Goal: Find contact information: Find contact information

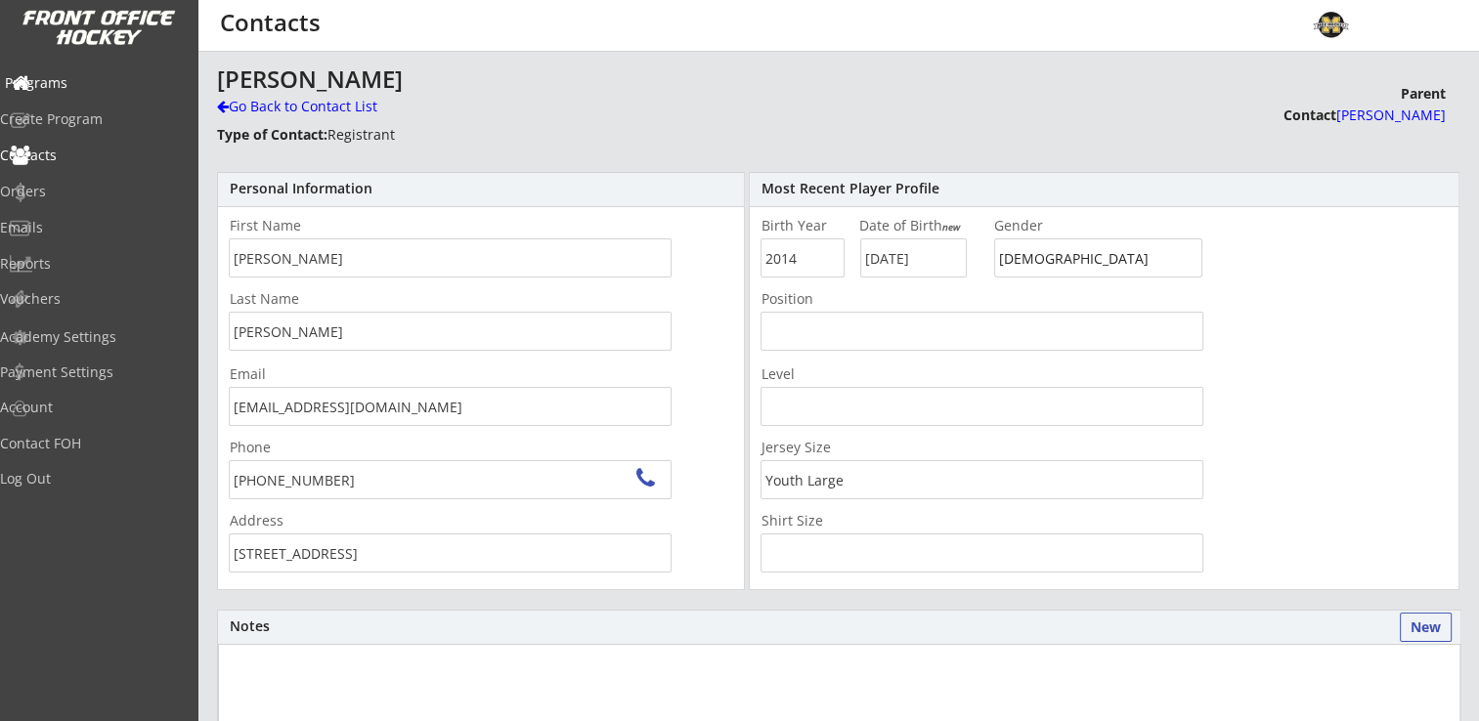
click at [90, 87] on div "Programs" at bounding box center [93, 83] width 176 height 14
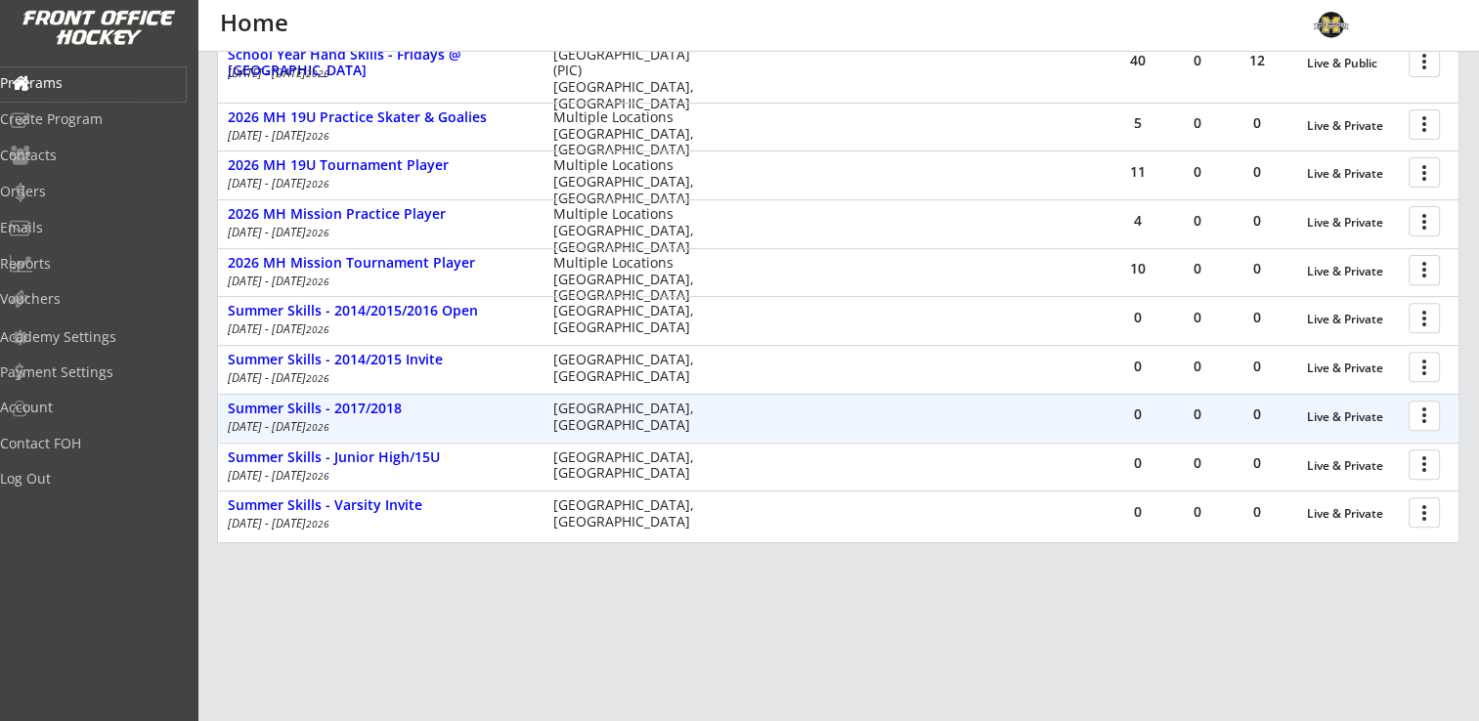
scroll to position [711, 0]
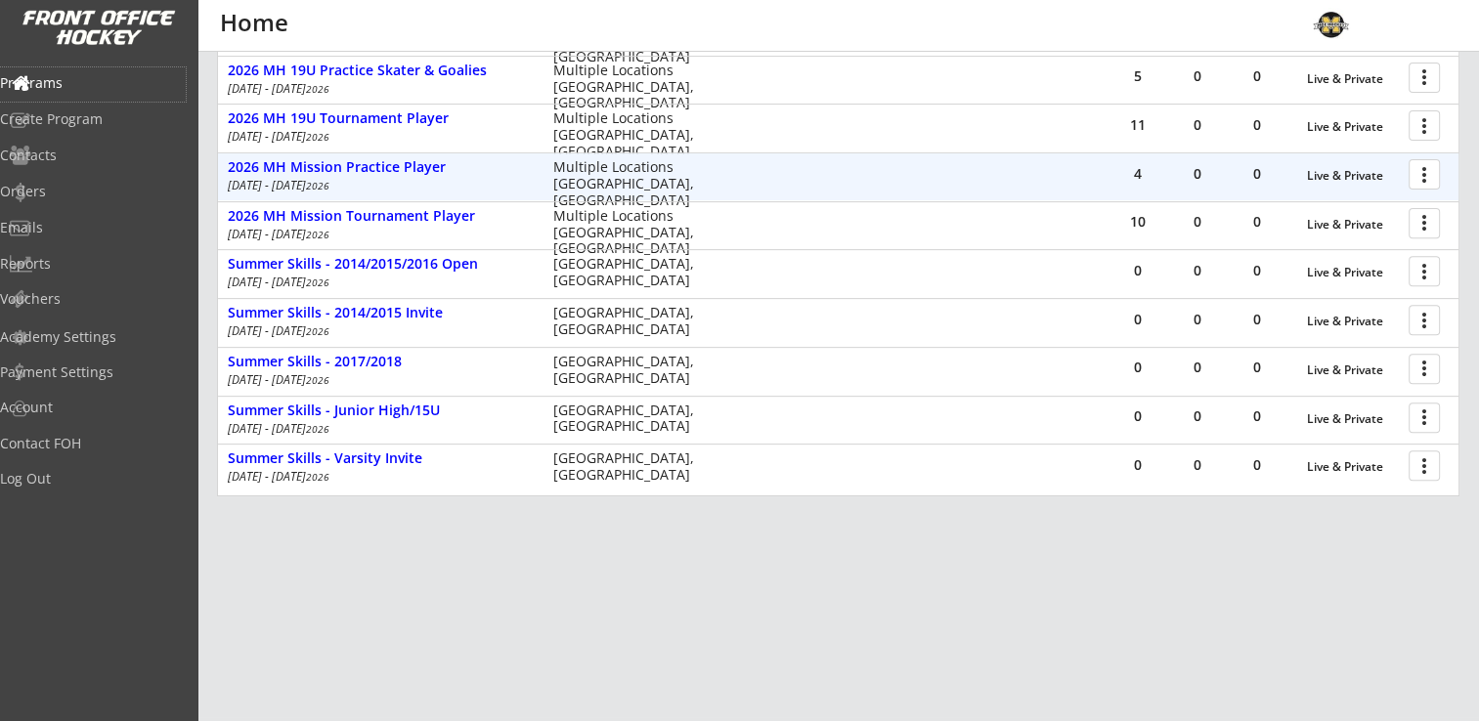
click at [1428, 183] on div at bounding box center [1427, 173] width 34 height 34
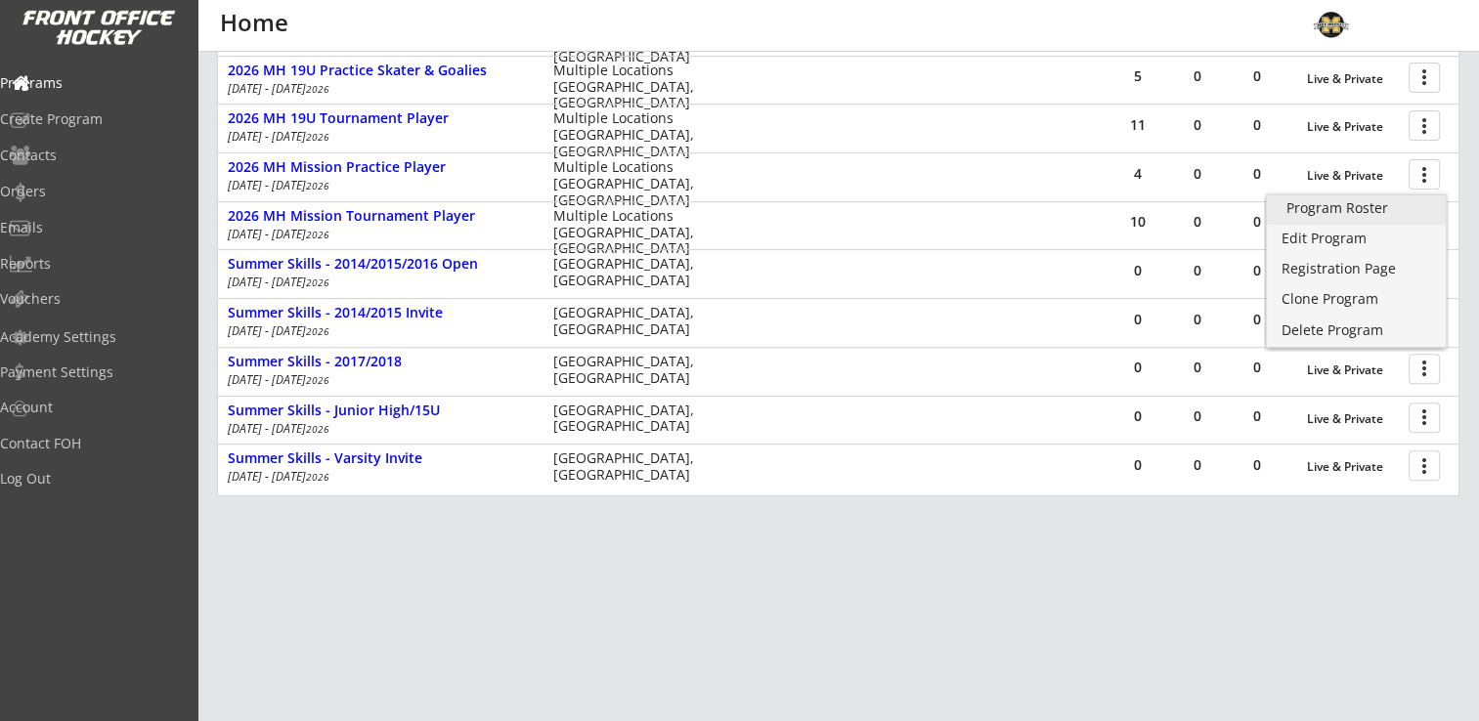
click at [1345, 206] on div "Program Roster" at bounding box center [1356, 208] width 140 height 14
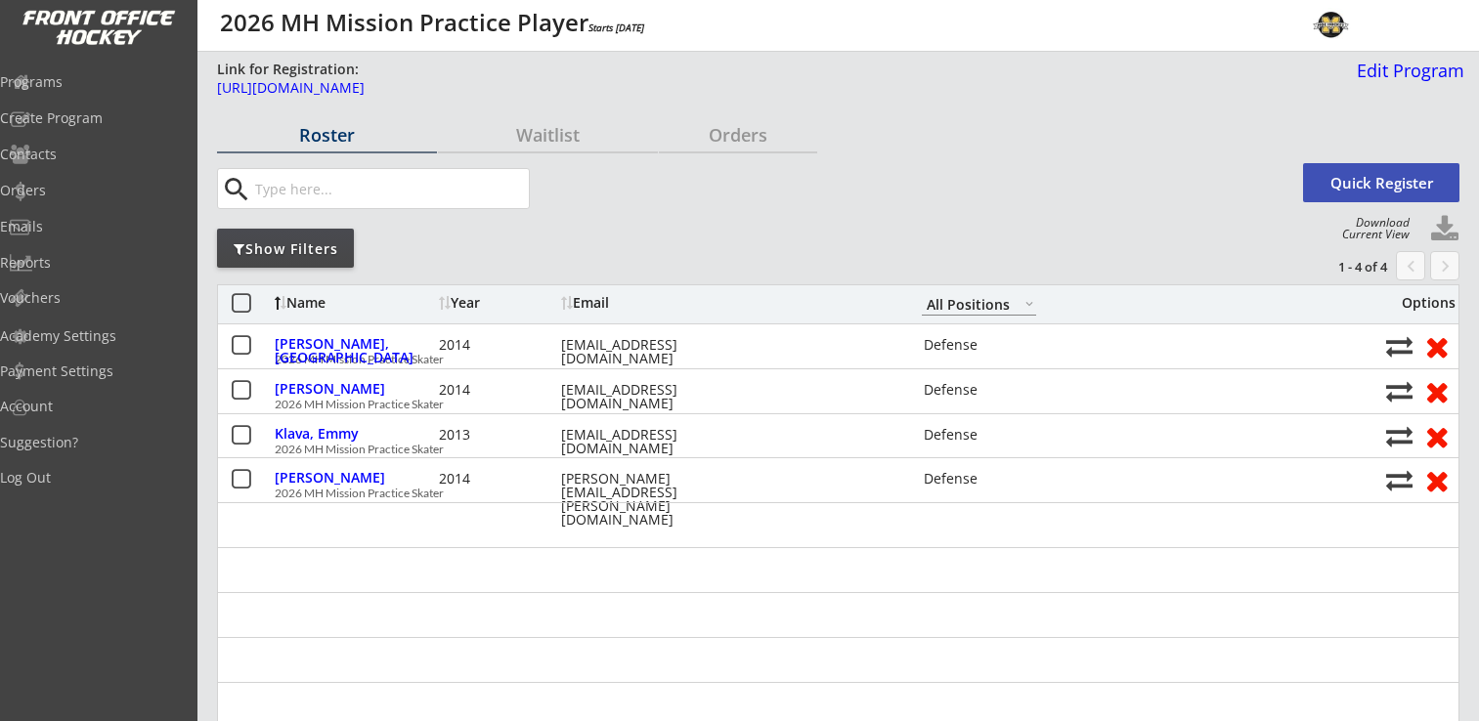
select select ""All Positions""
click at [86, 80] on div "Programs" at bounding box center [93, 82] width 176 height 14
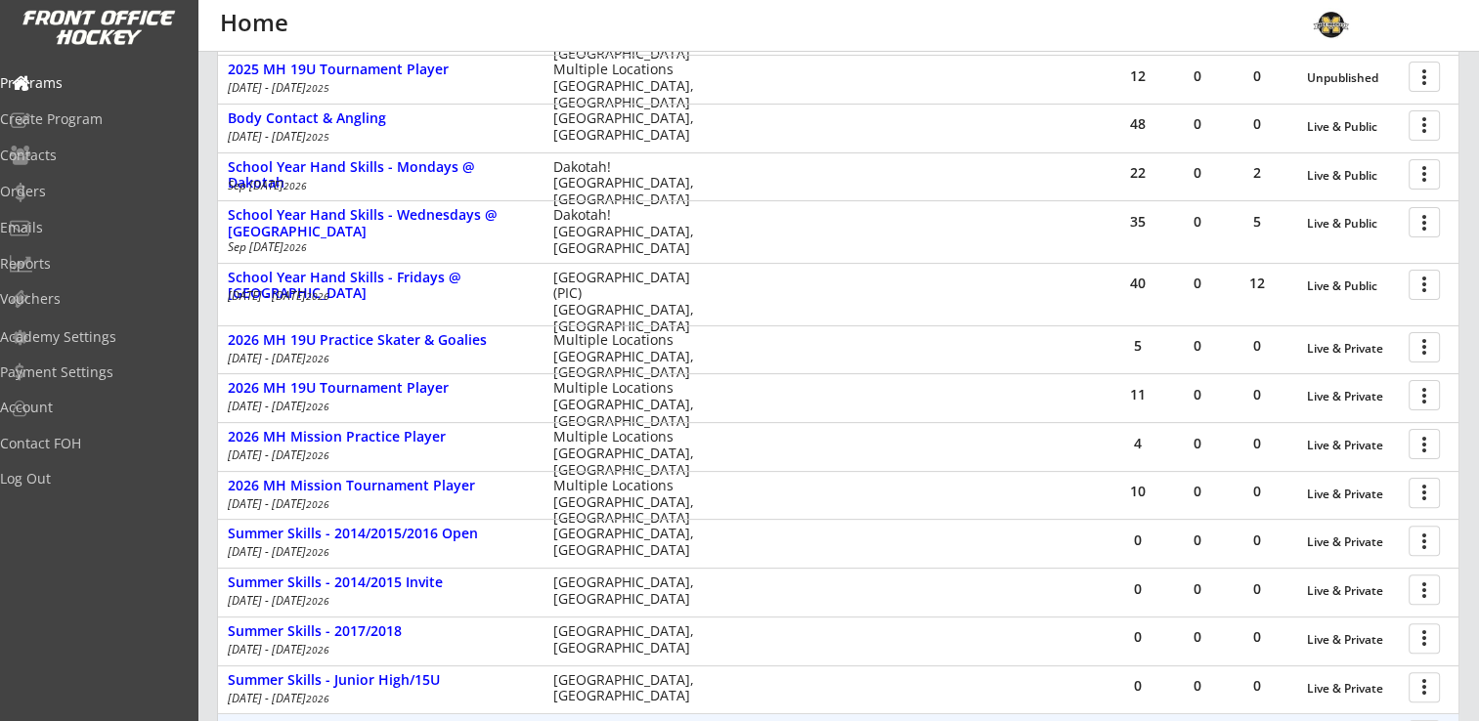
scroll to position [711, 0]
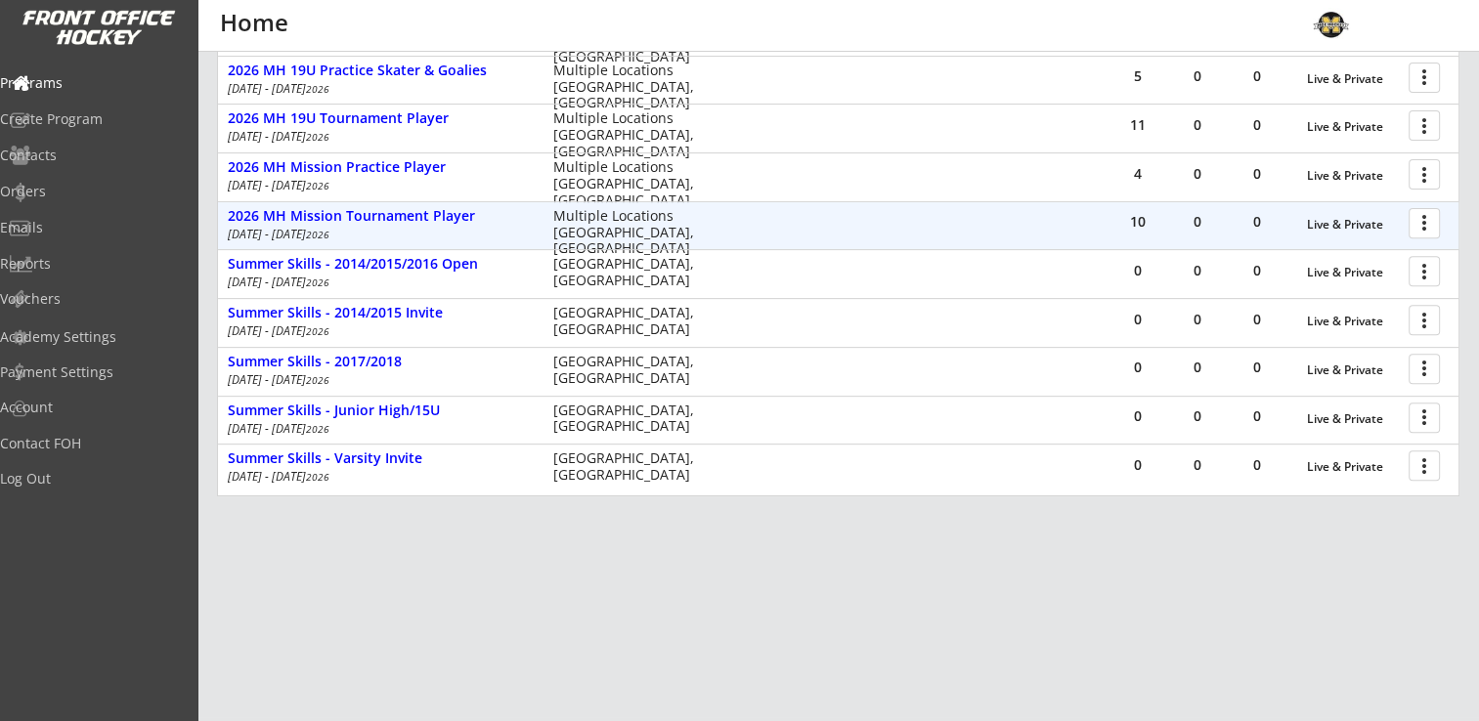
click at [1437, 225] on div at bounding box center [1427, 222] width 34 height 34
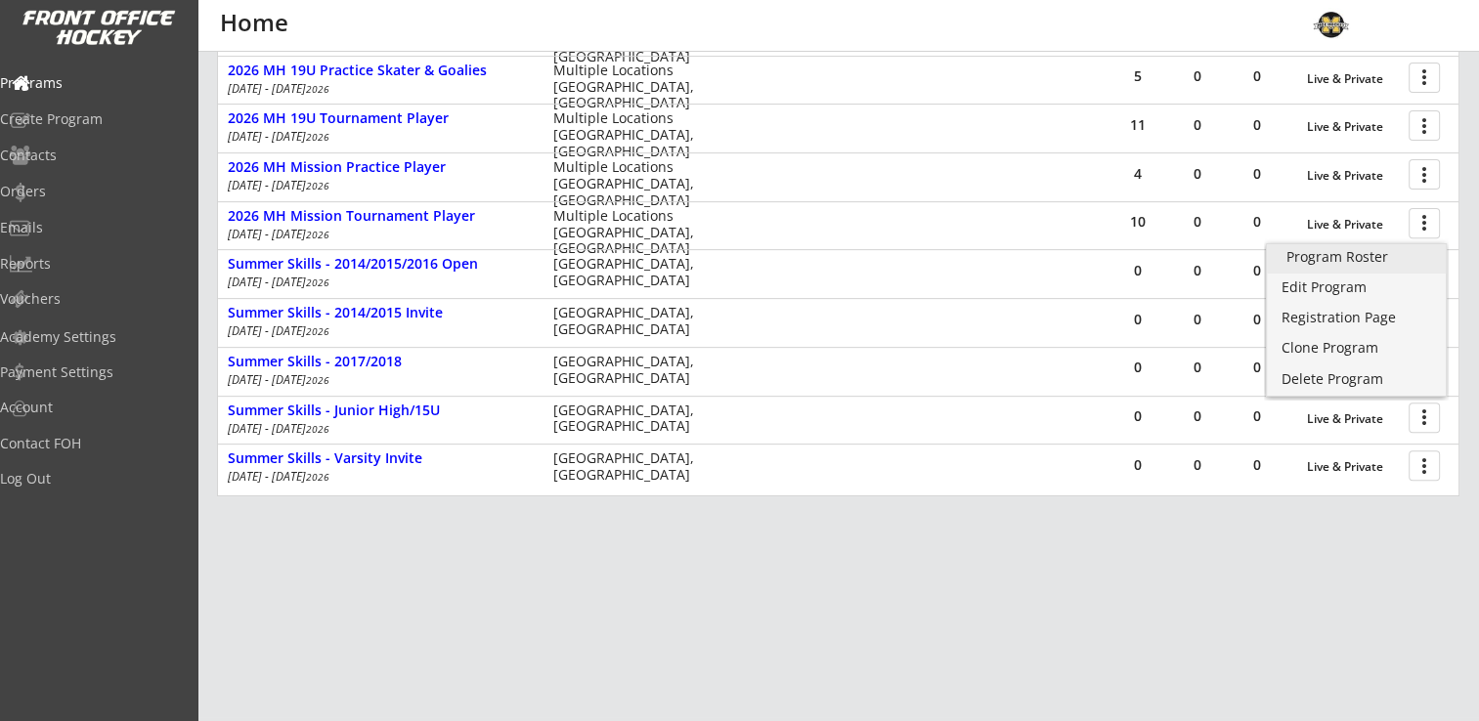
click at [1340, 259] on div "Program Roster" at bounding box center [1356, 257] width 140 height 14
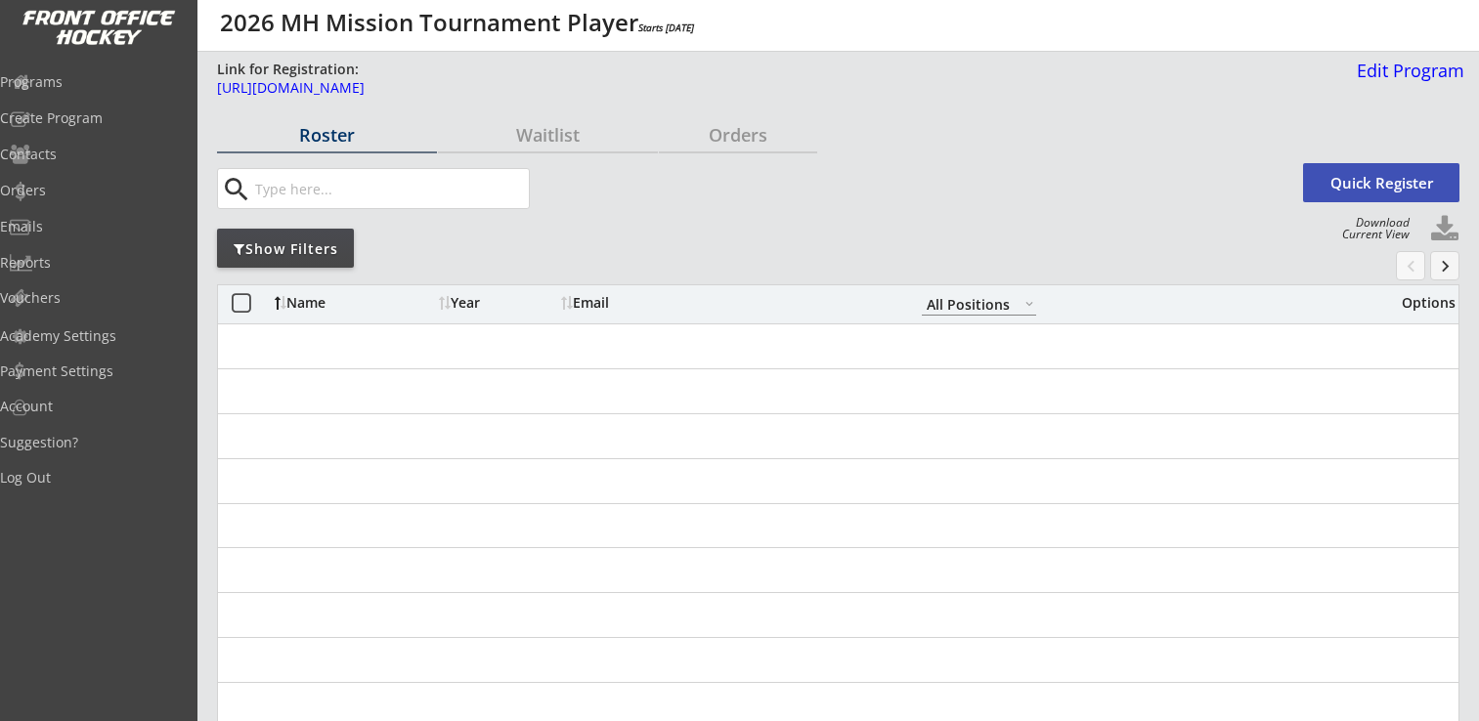
select select ""All Positions""
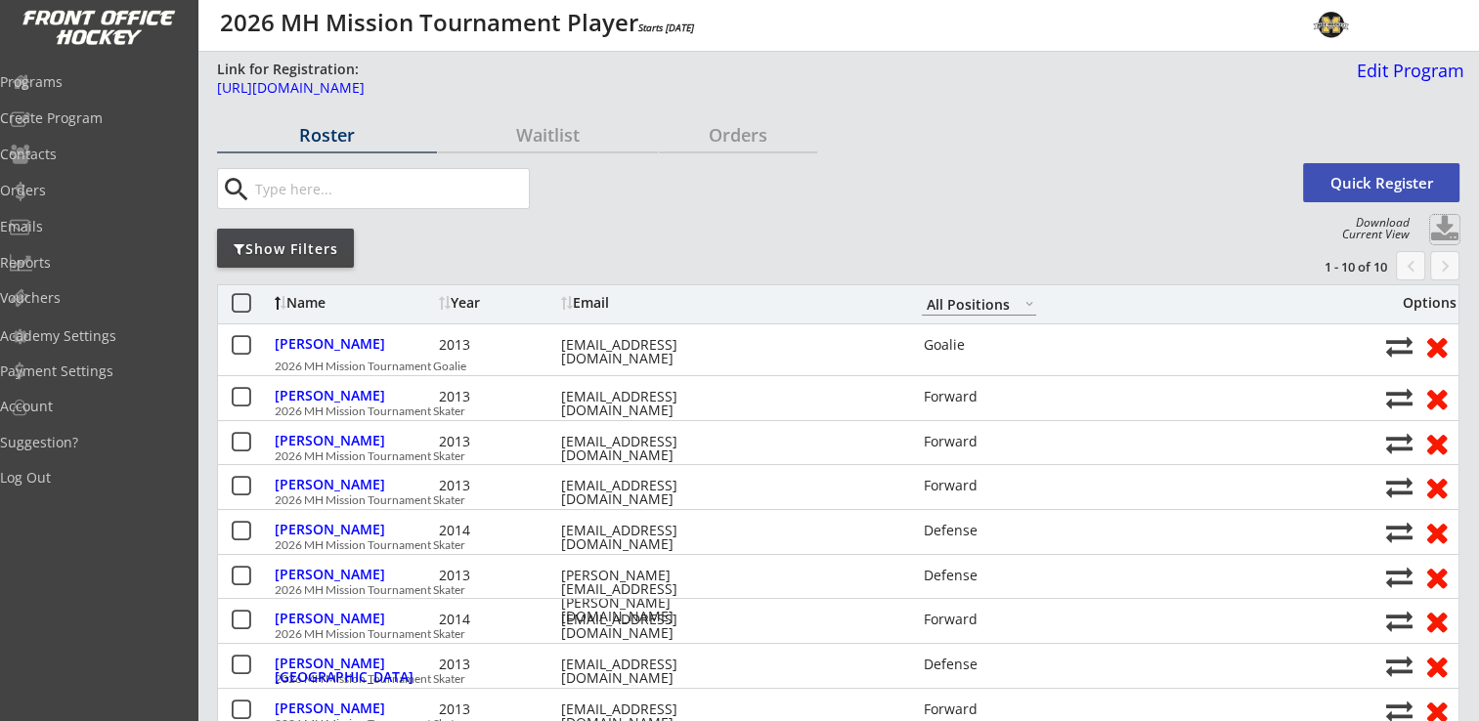
click at [1445, 221] on button at bounding box center [1444, 229] width 29 height 29
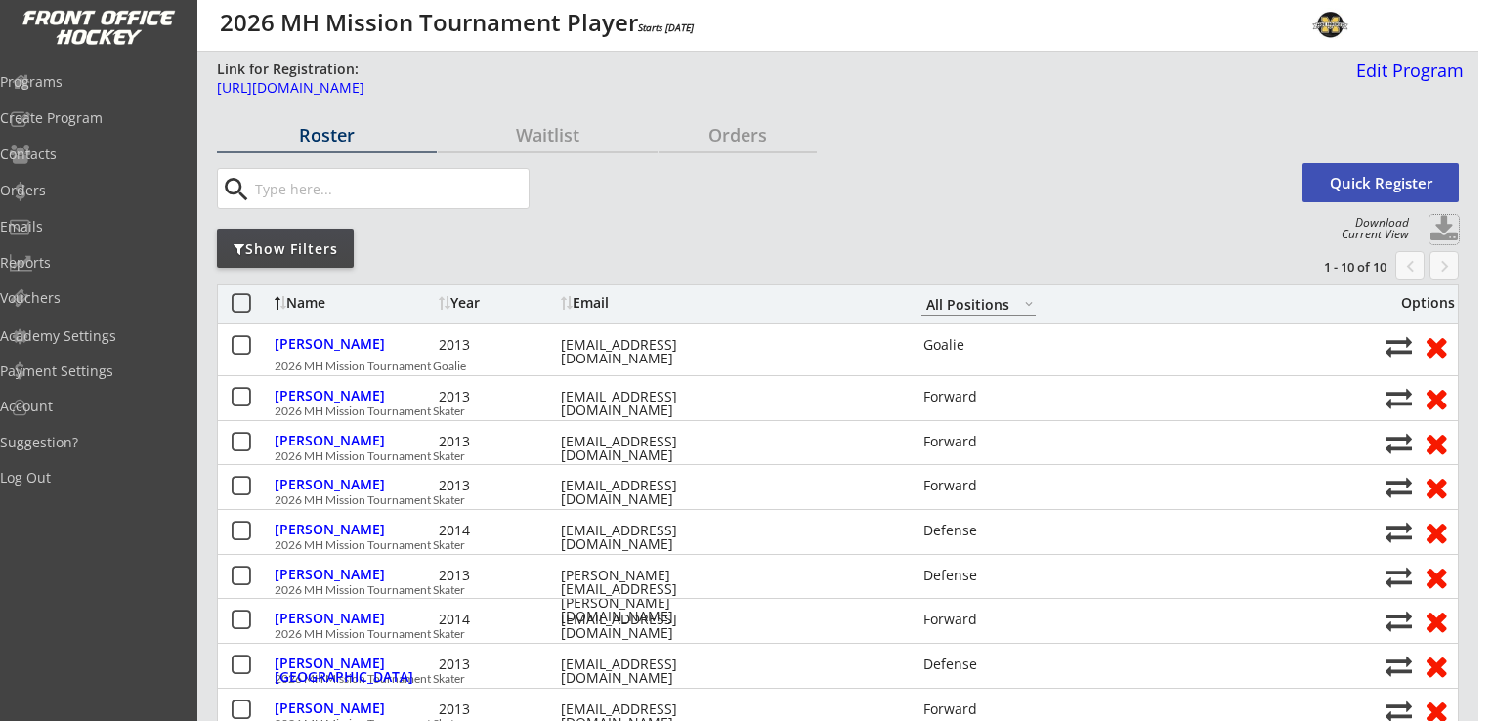
select select ""Player Info""
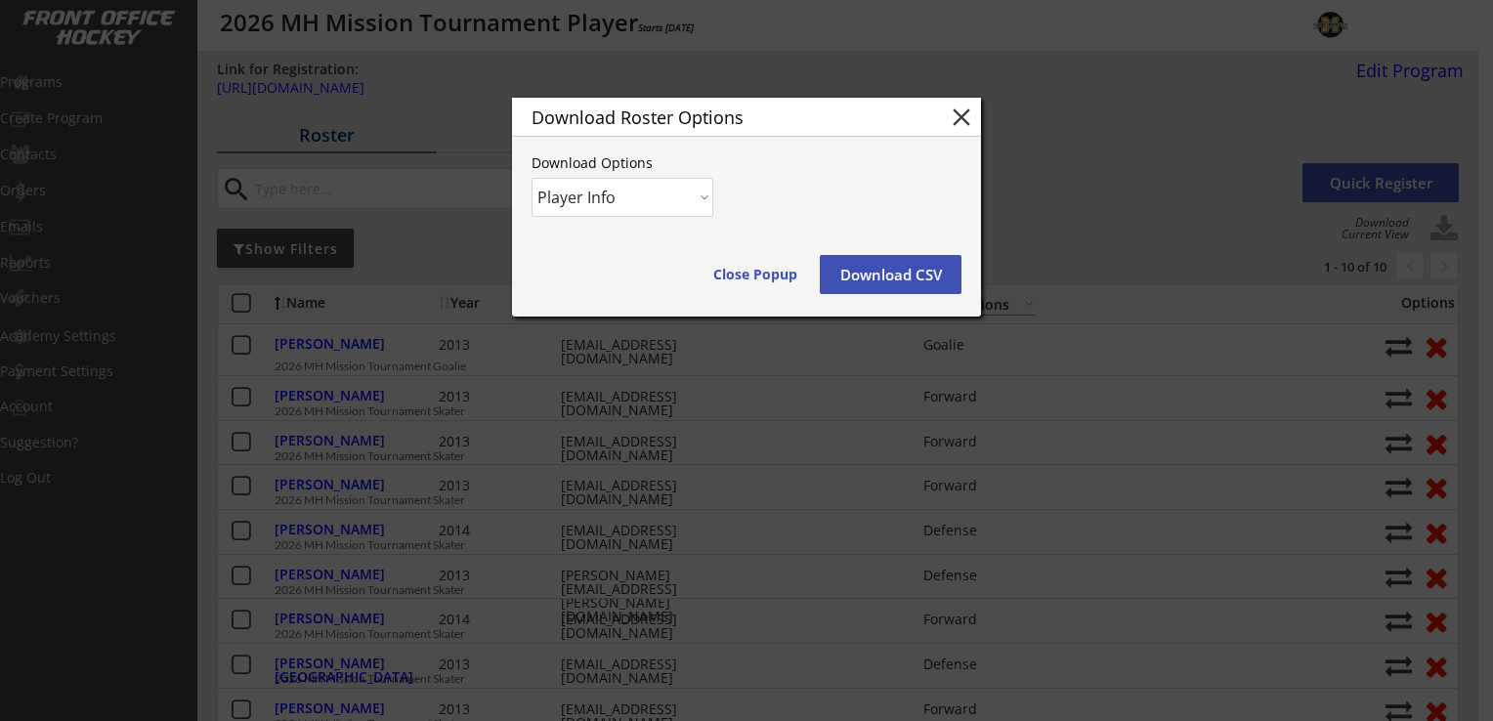
click at [865, 272] on button "Download CSV" at bounding box center [891, 274] width 142 height 39
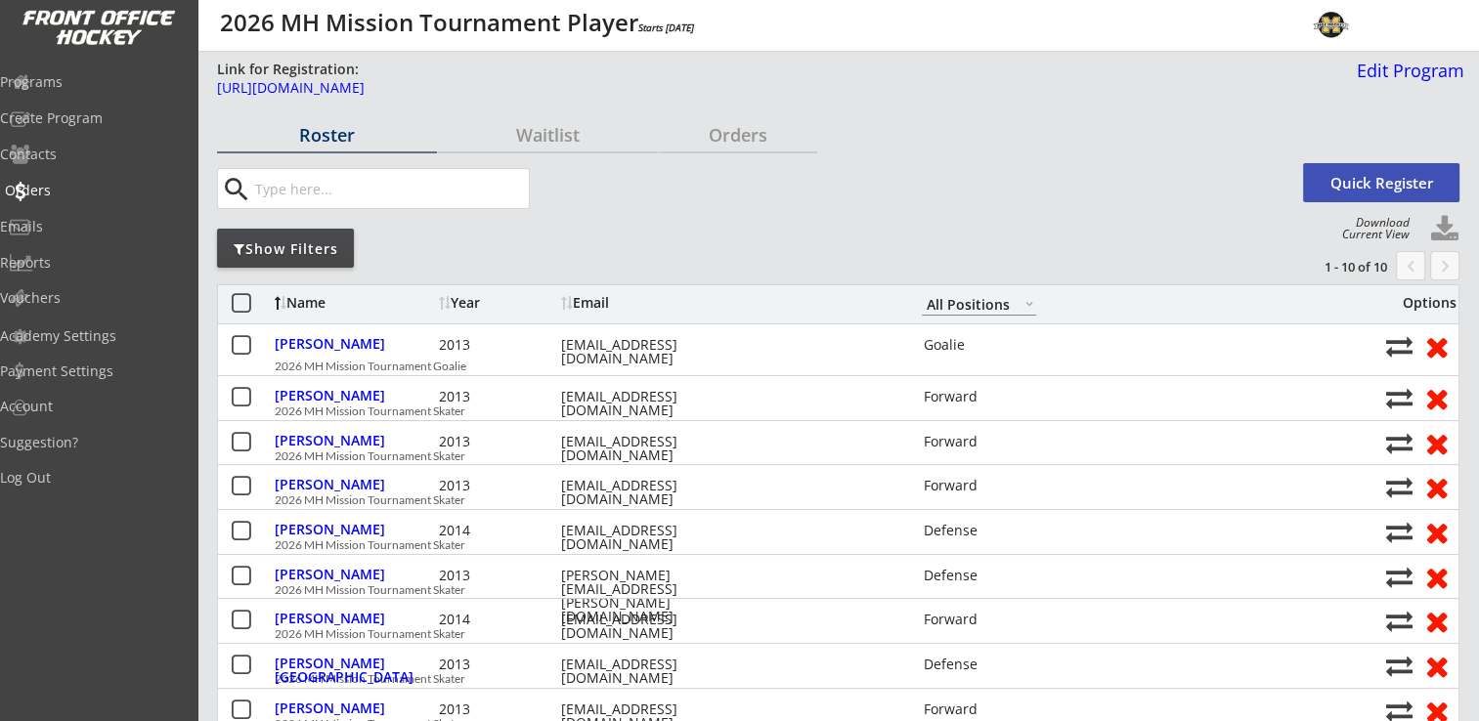
click at [90, 186] on div "Orders" at bounding box center [93, 191] width 176 height 14
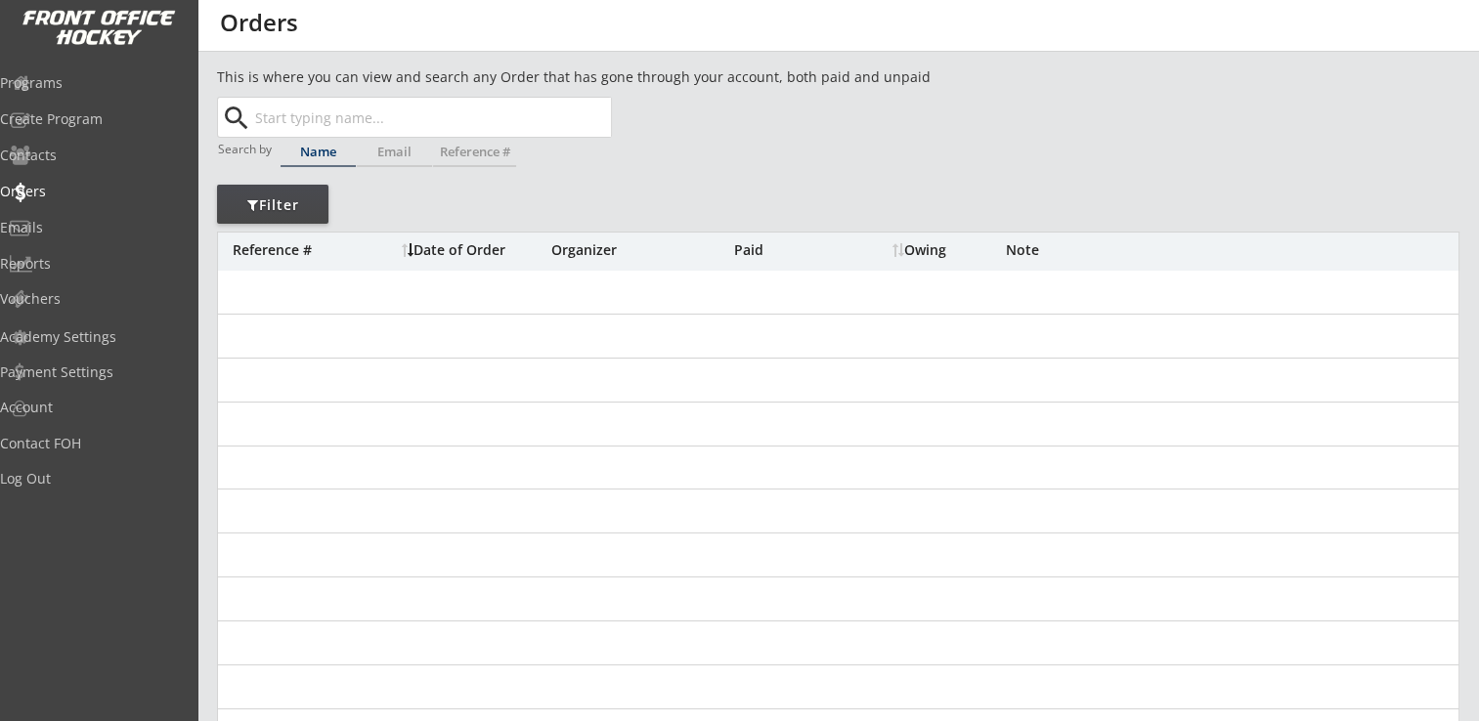
click at [302, 122] on input "text" at bounding box center [431, 117] width 360 height 39
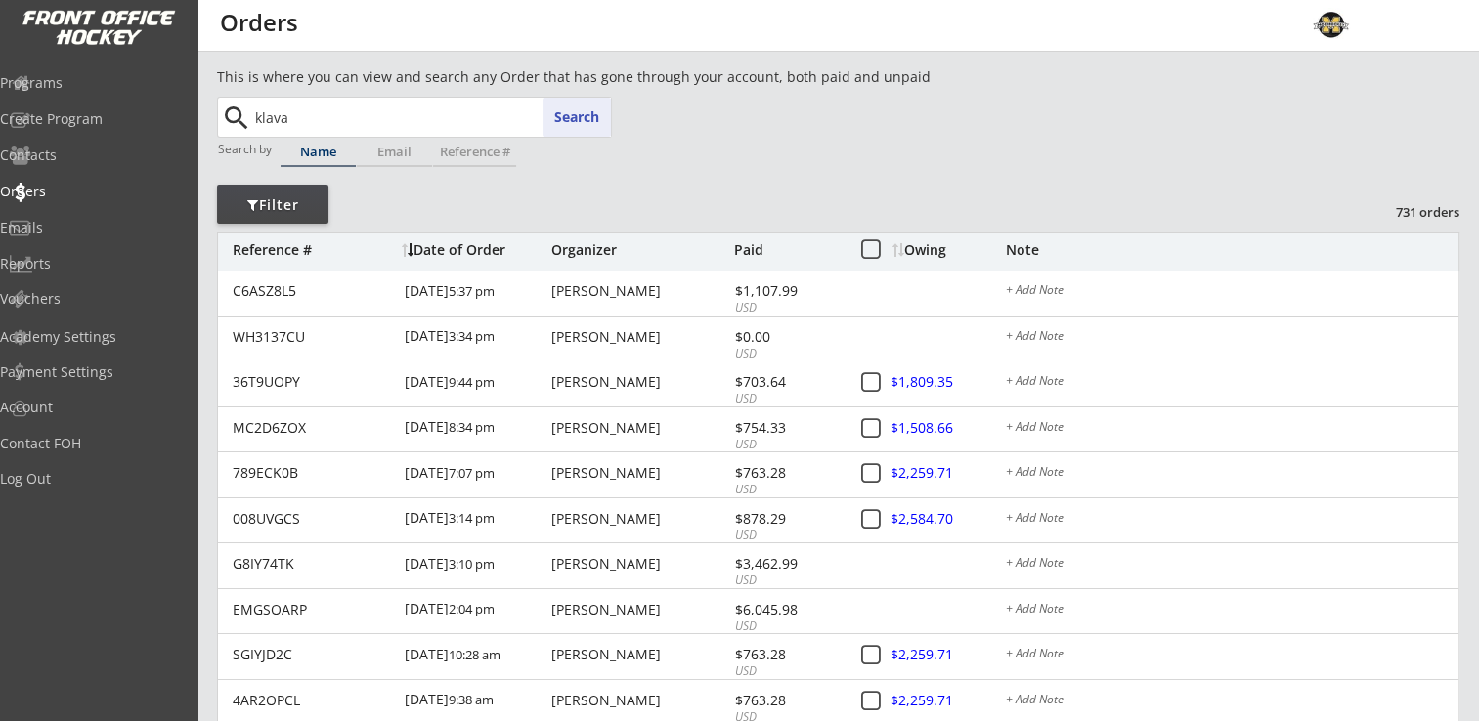
type input "klava"
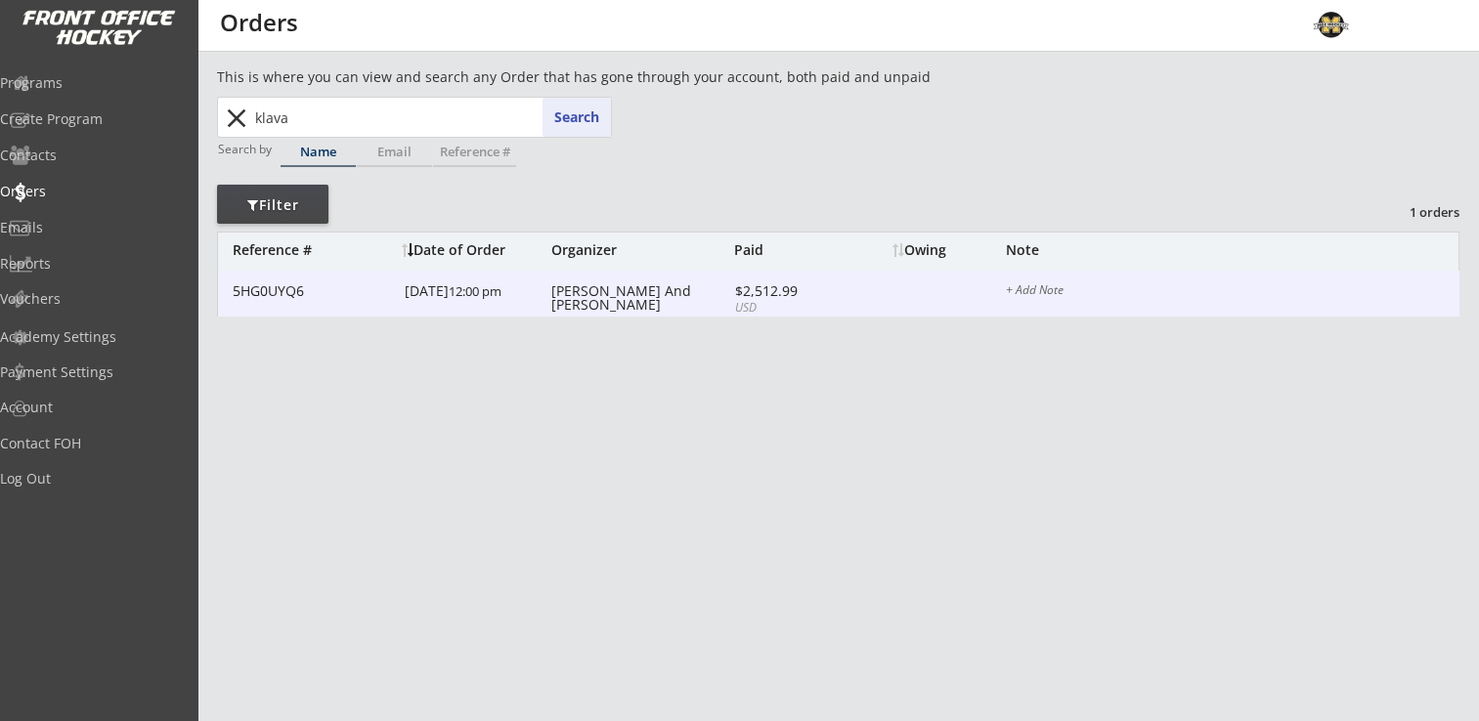
click at [605, 287] on div "[PERSON_NAME] And [PERSON_NAME]" at bounding box center [640, 297] width 178 height 27
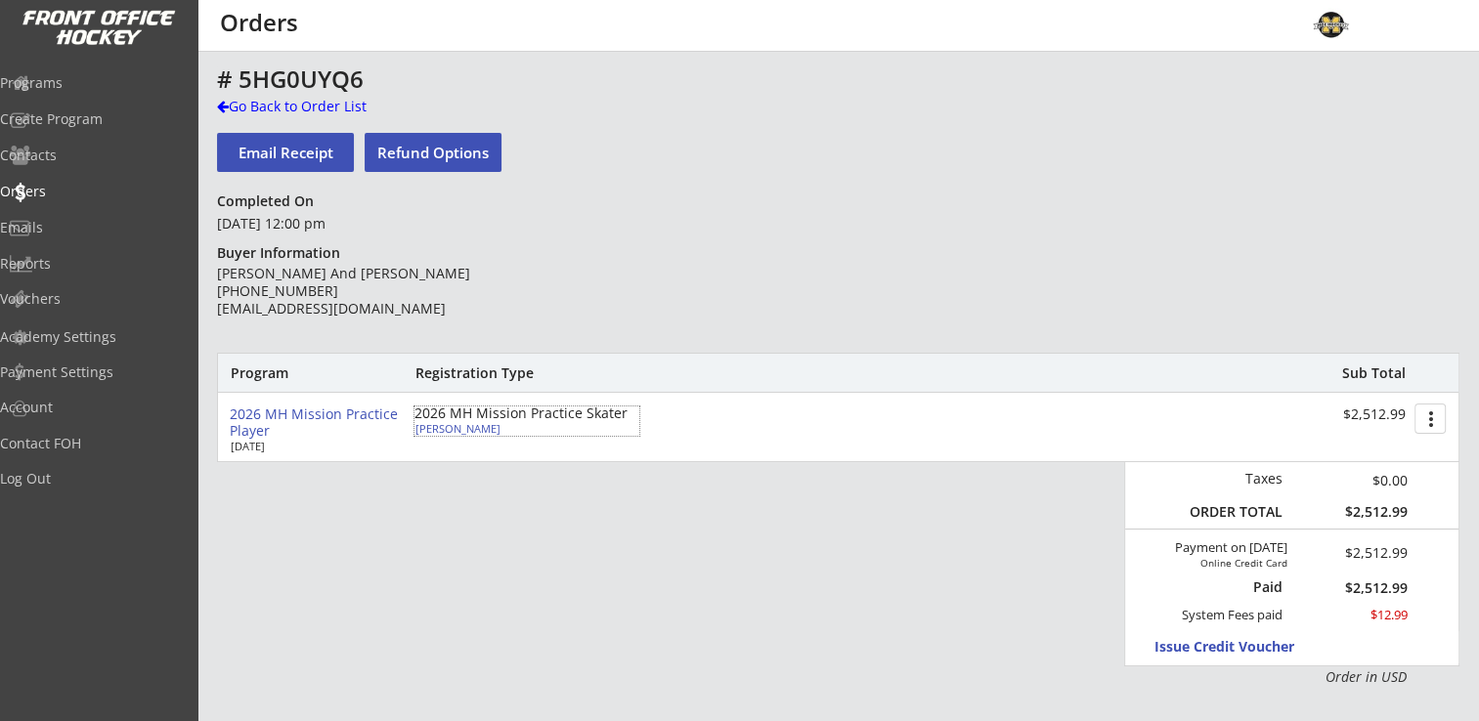
click at [442, 430] on div "[PERSON_NAME]" at bounding box center [524, 428] width 218 height 11
select select ""Defense""
select select ""Youth Large/XL""
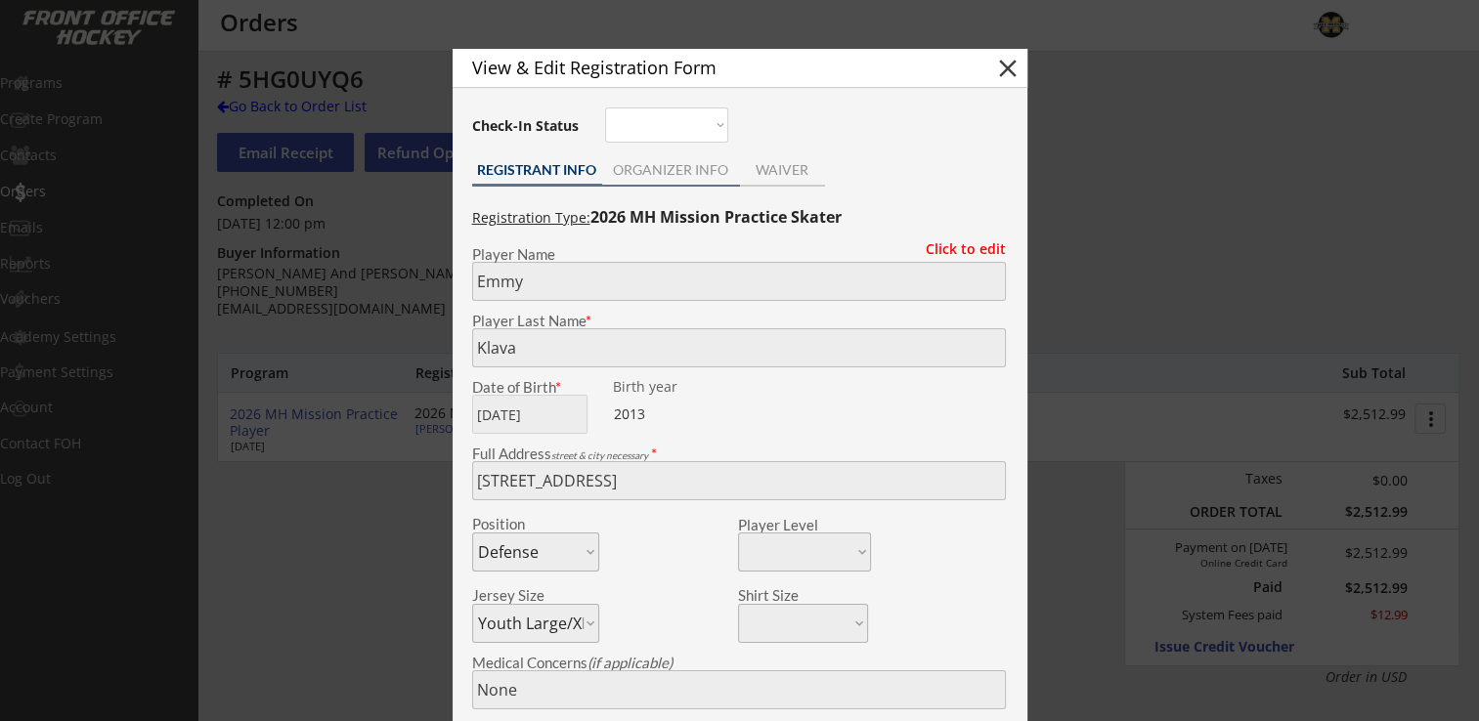
click at [668, 174] on div "ORGANIZER INFO" at bounding box center [671, 170] width 138 height 14
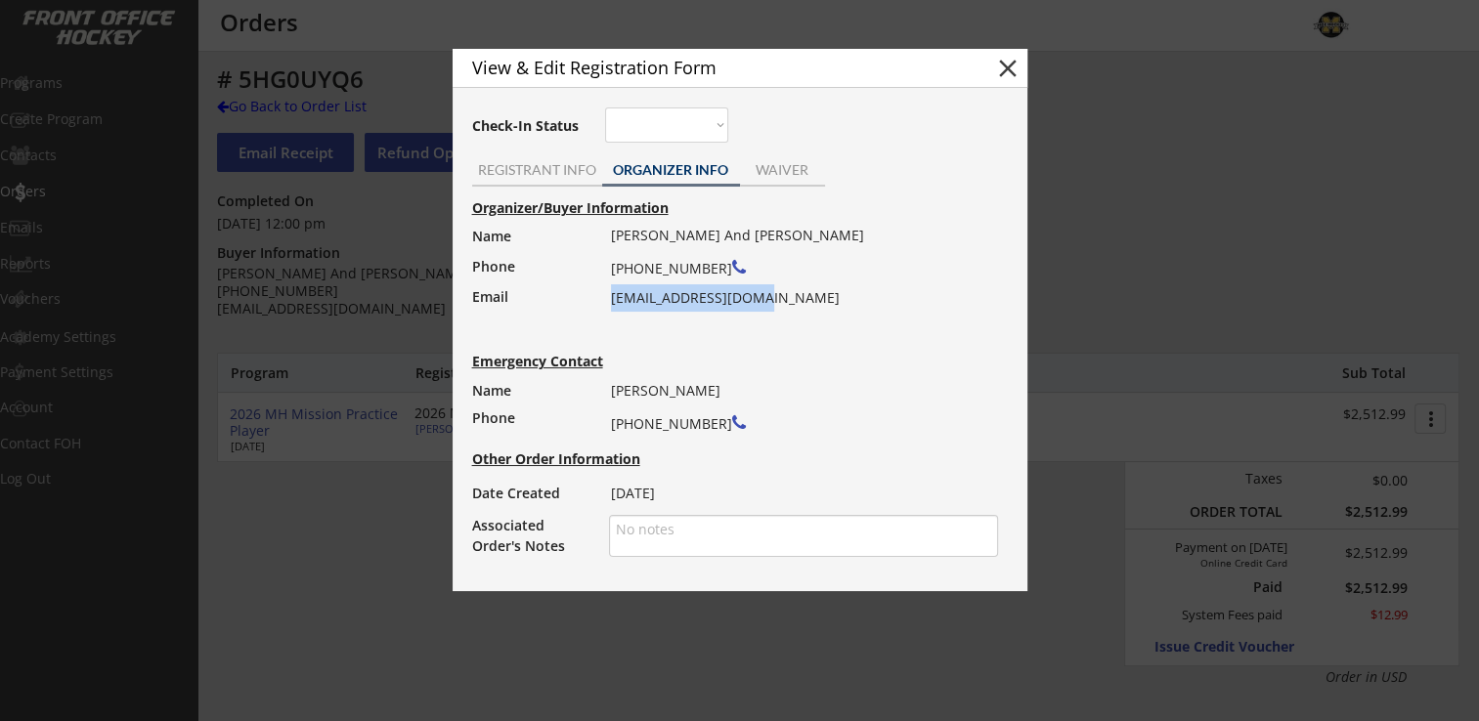
drag, startPoint x: 611, startPoint y: 299, endPoint x: 759, endPoint y: 298, distance: 148.5
click at [759, 298] on div "[PERSON_NAME] And [PERSON_NAME] [PHONE_NUMBER] [EMAIL_ADDRESS][DOMAIN_NAME]" at bounding box center [798, 267] width 374 height 90
drag, startPoint x: 759, startPoint y: 298, endPoint x: 735, endPoint y: 300, distance: 24.5
copy div "[EMAIL_ADDRESS][DOMAIN_NAME]"
click at [993, 70] on button "close" at bounding box center [1007, 68] width 29 height 29
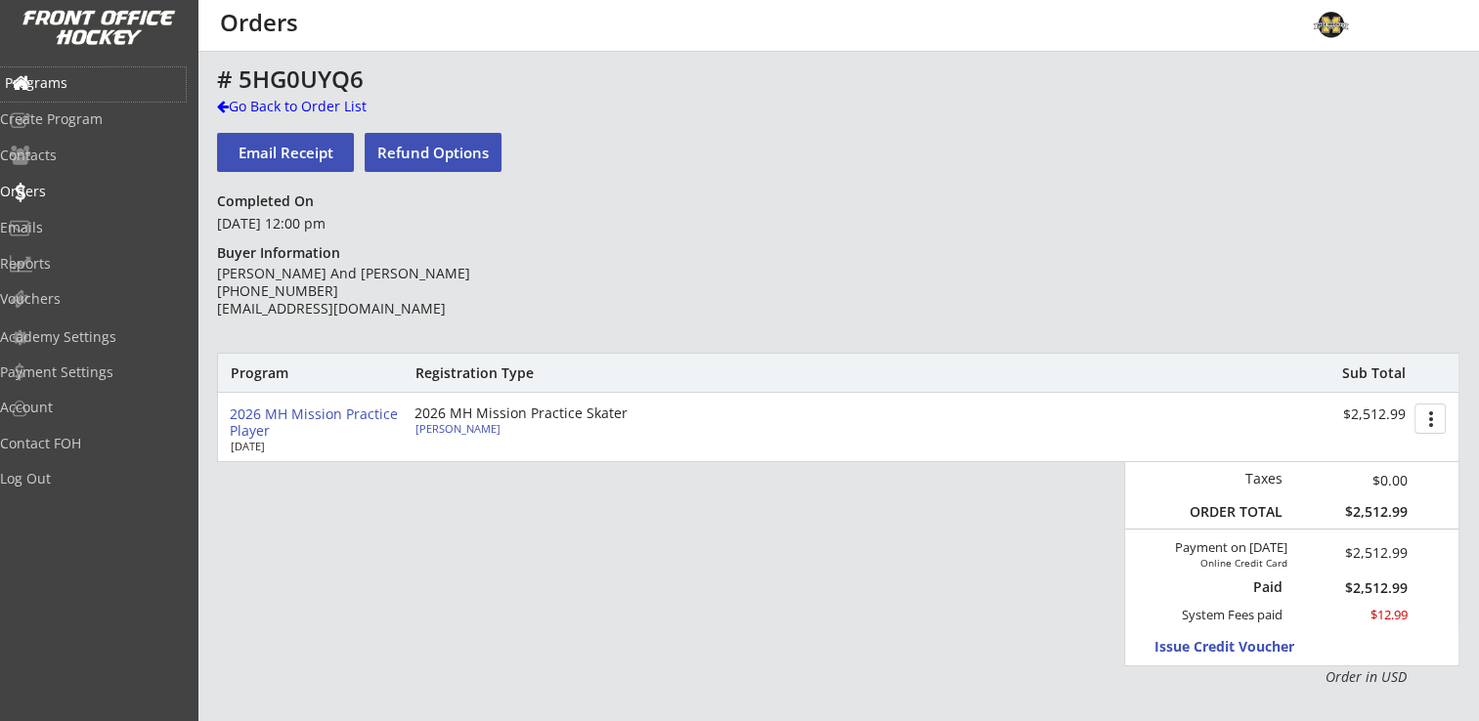
click at [86, 84] on div "Programs" at bounding box center [93, 83] width 176 height 14
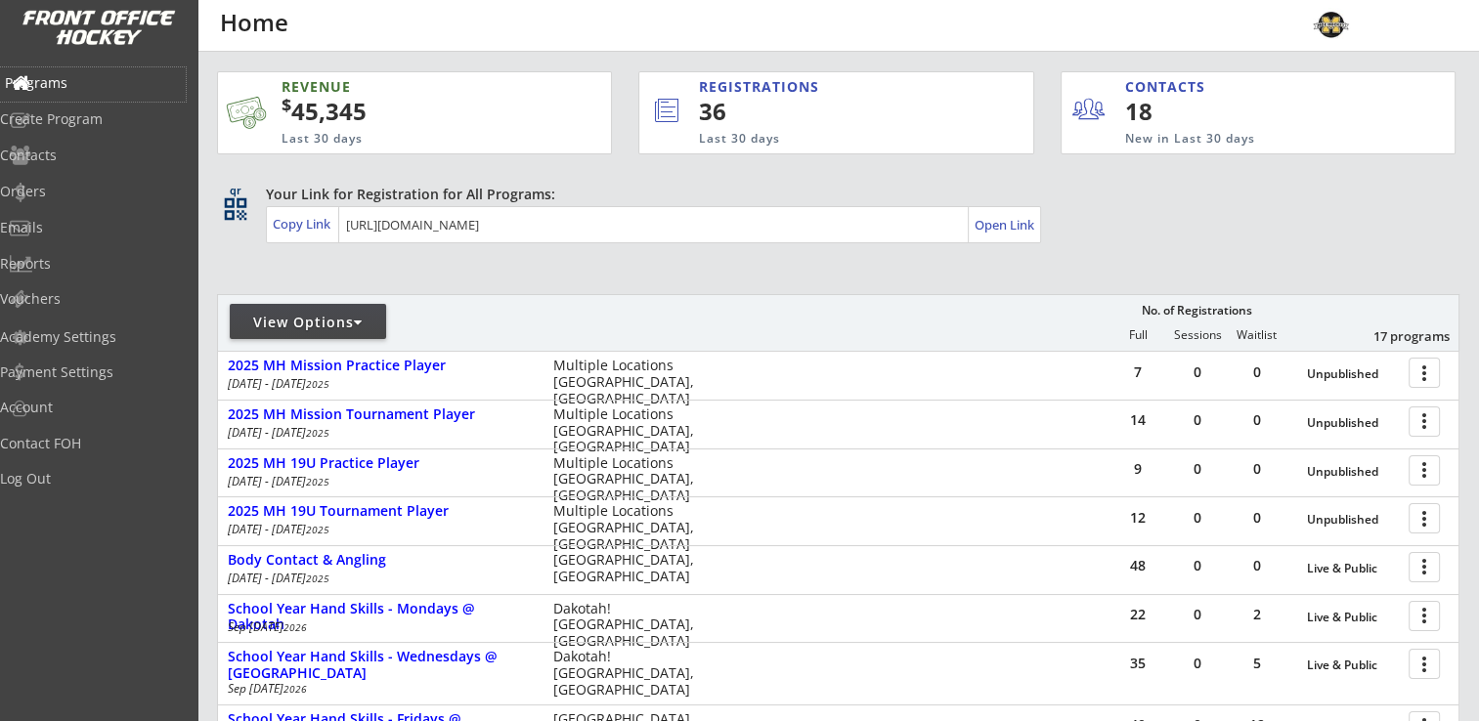
click at [80, 82] on div "Programs" at bounding box center [93, 83] width 176 height 14
